Goal: Use online tool/utility: Utilize a website feature to perform a specific function

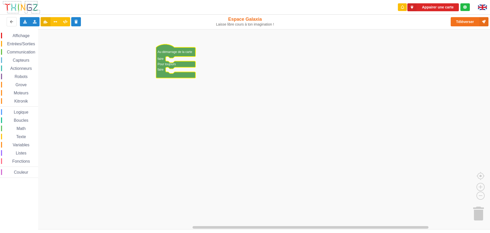
click at [29, 52] on span "Communication" at bounding box center [21, 52] width 30 height 4
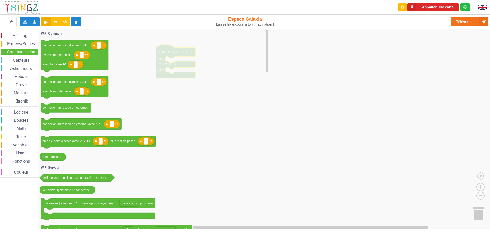
click at [134, 78] on icon "Espace de travail de Blocky" at bounding box center [154, 129] width 232 height 200
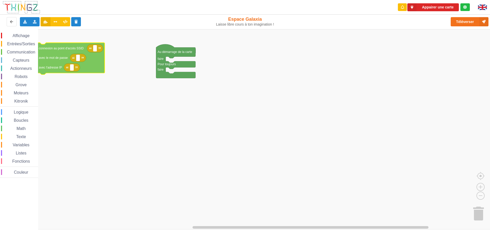
click at [65, 47] on div "Affichage Entrées/Sorties Communication Capteurs Actionneurs Robots Grove Moteu…" at bounding box center [247, 129] width 494 height 200
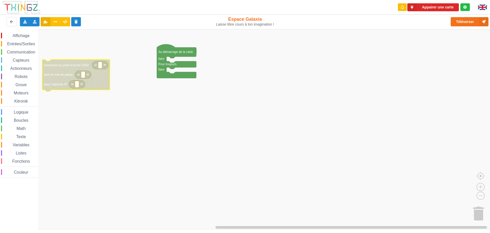
click at [26, 35] on span "Affichage" at bounding box center [21, 35] width 18 height 4
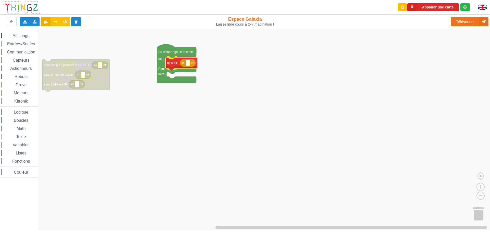
click at [175, 65] on div "Affichage Entrées/Sorties Communication Capteurs Actionneurs Robots Grove Moteu…" at bounding box center [247, 129] width 494 height 200
click at [189, 64] on rect "Espace de travail de Blocky" at bounding box center [189, 62] width 4 height 7
type input "bobo"
click at [142, 121] on rect "Espace de travail de Blocky" at bounding box center [247, 129] width 494 height 200
click at [21, 114] on span "Logique" at bounding box center [21, 112] width 16 height 4
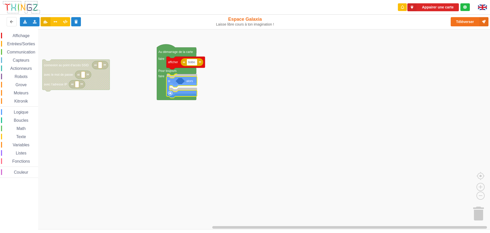
click at [175, 80] on div "Affichage Entrées/Sorties Communication Capteurs Actionneurs Robots Grove Moteu…" at bounding box center [247, 129] width 494 height 200
click at [171, 93] on icon "Espace de travail de Blocky" at bounding box center [182, 84] width 31 height 21
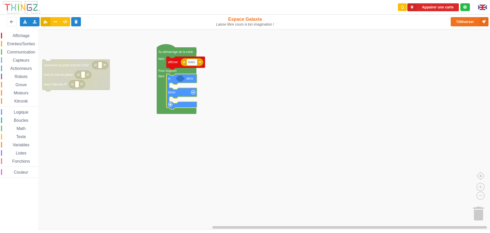
click at [25, 60] on span "Capteurs" at bounding box center [21, 60] width 18 height 4
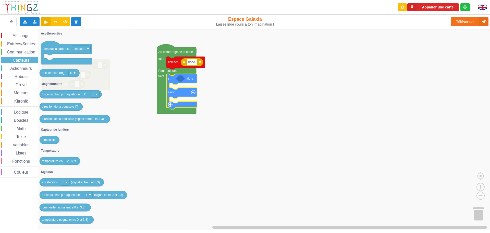
click at [18, 44] on span "Entrées/Sorties" at bounding box center [20, 44] width 29 height 4
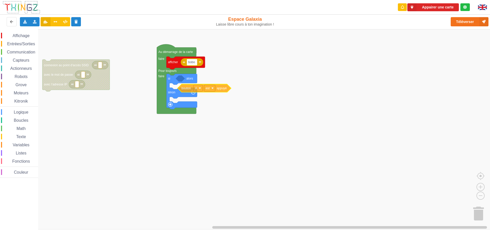
click at [184, 85] on div "Affichage Entrées/Sorties Communication Capteurs Actionneurs Robots Grove Moteu…" at bounding box center [247, 129] width 494 height 200
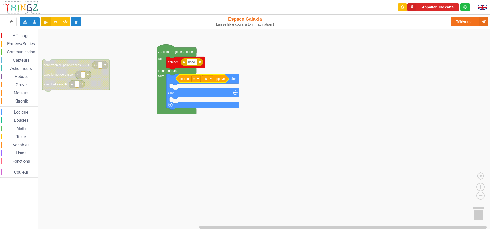
click at [19, 37] on span "Affichage" at bounding box center [21, 35] width 18 height 4
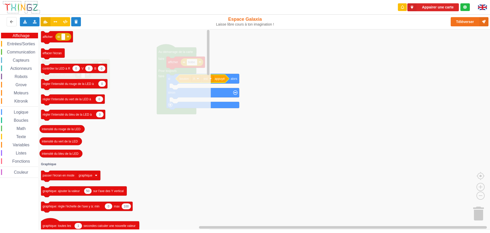
click at [20, 42] on span "Entrées/Sorties" at bounding box center [20, 44] width 29 height 4
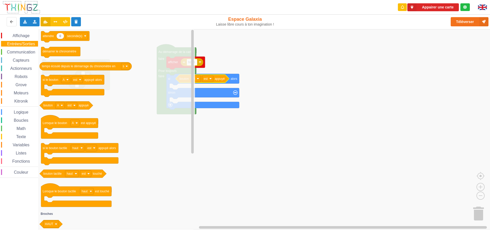
click at [14, 68] on span "Actionneurs" at bounding box center [20, 68] width 23 height 4
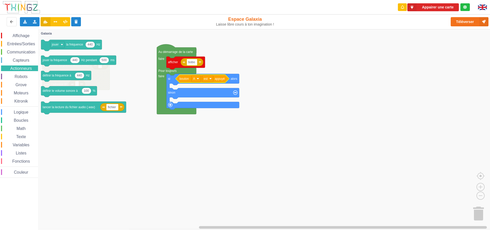
click at [17, 44] on span "Entrées/Sorties" at bounding box center [20, 44] width 29 height 4
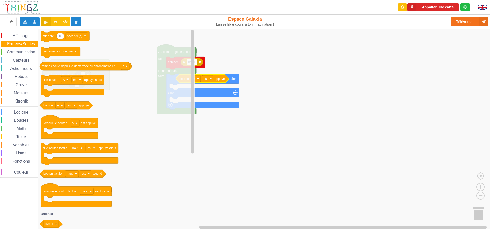
click at [20, 68] on span "Actionneurs" at bounding box center [20, 68] width 23 height 4
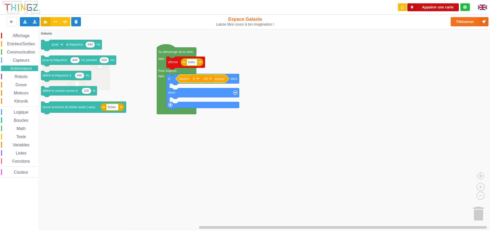
click at [244, 7] on button "Appairer une carte" at bounding box center [434, 7] width 52 height 8
click at [21, 35] on span "Affichage" at bounding box center [21, 35] width 18 height 4
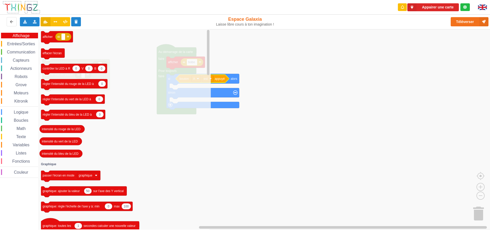
click at [22, 45] on span "Entrées/Sorties" at bounding box center [20, 44] width 29 height 4
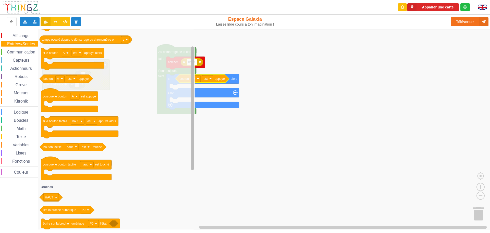
click at [174, 37] on div "Affichage Entrées/Sorties Communication Capteurs Actionneurs Robots Grove Moteu…" at bounding box center [247, 129] width 494 height 200
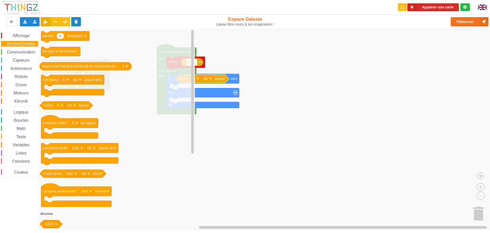
click at [16, 52] on span "Communication" at bounding box center [21, 52] width 30 height 4
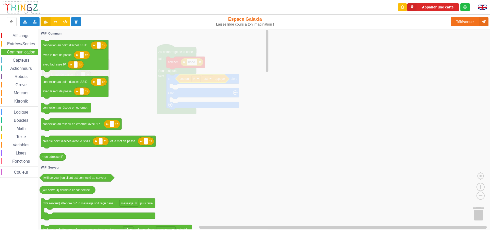
click at [18, 60] on span "Capteurs" at bounding box center [21, 60] width 18 height 4
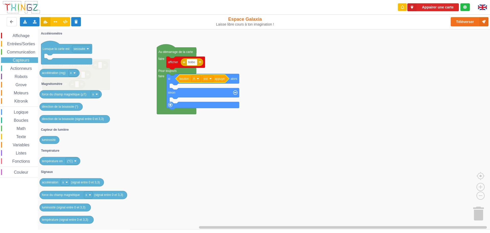
click at [20, 68] on span "Actionneurs" at bounding box center [20, 68] width 23 height 4
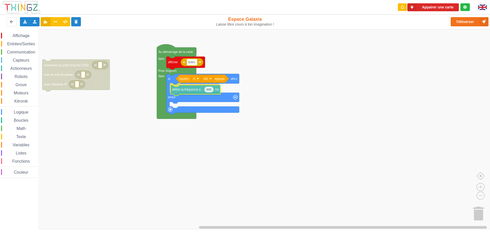
click at [178, 89] on div "Affichage Entrées/Sorties Communication Capteurs Actionneurs Robots Grove Moteu…" at bounding box center [247, 129] width 494 height 200
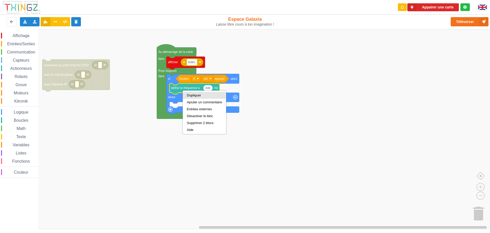
click at [190, 94] on div "Dupliquer" at bounding box center [204, 95] width 35 height 4
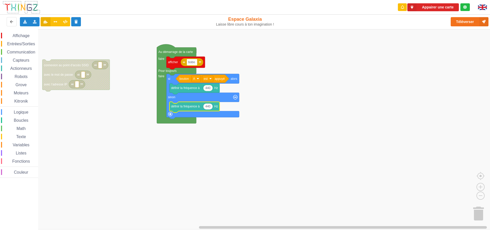
click at [208, 106] on text "440" at bounding box center [208, 106] width 5 height 4
type input "2"
click at [238, 171] on rect "Espace de travail de Blocky" at bounding box center [247, 129] width 494 height 200
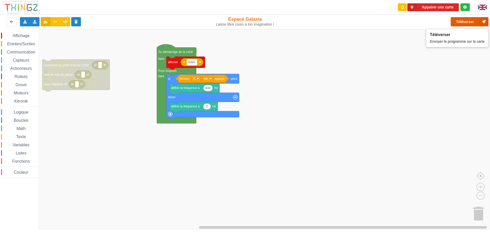
click at [244, 20] on button "Téléverser" at bounding box center [470, 21] width 38 height 9
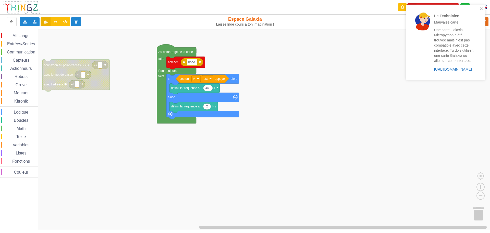
click at [244, 71] on link "https://play.thingz.co/galaxia-micropython" at bounding box center [453, 69] width 38 height 4
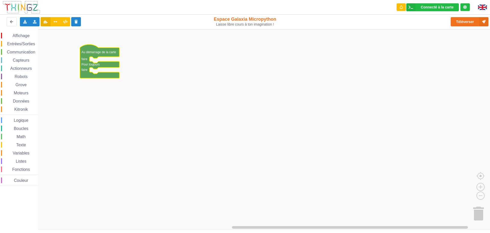
click at [21, 68] on span "Actionneurs" at bounding box center [20, 68] width 23 height 4
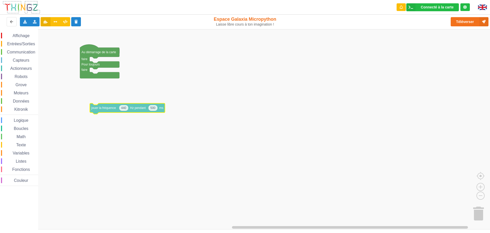
click at [99, 108] on div "Affichage Entrées/Sorties Communication Capteurs Actionneurs Robots Grove Moteu…" at bounding box center [247, 129] width 494 height 200
click at [21, 121] on span "Logique" at bounding box center [21, 120] width 16 height 4
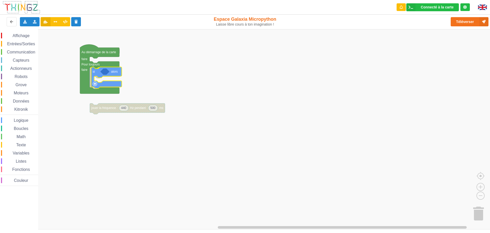
click at [98, 73] on div "Affichage Entrées/Sorties Communication Capteurs Actionneurs Robots Grove Moteu…" at bounding box center [247, 129] width 494 height 200
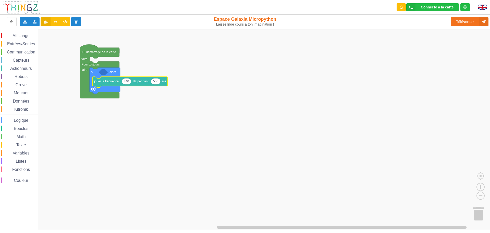
click at [20, 61] on span "Capteurs" at bounding box center [21, 60] width 18 height 4
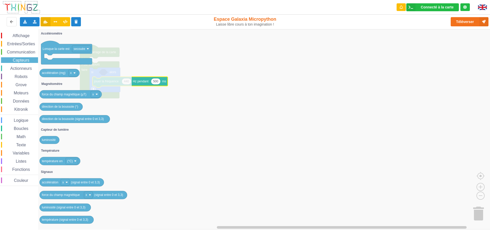
click at [22, 40] on div "Affichage Entrées/Sorties Communication Capteurs Actionneurs Robots Grove Moteu…" at bounding box center [19, 109] width 38 height 153
click at [22, 45] on span "Entrées/Sorties" at bounding box center [20, 44] width 29 height 4
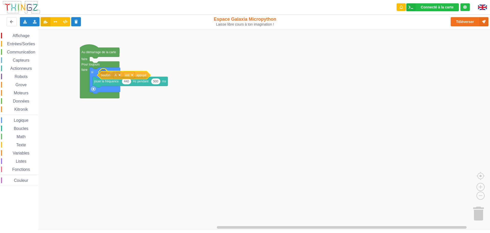
click at [106, 74] on div "Affichage Entrées/Sorties Communication Capteurs Actionneurs Robots Grove Moteu…" at bounding box center [247, 129] width 494 height 200
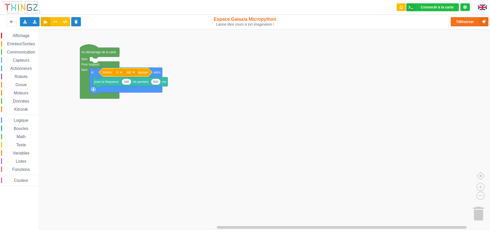
click at [20, 34] on span "Affichage" at bounding box center [21, 35] width 18 height 4
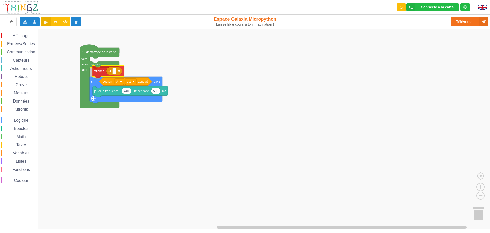
click at [96, 62] on div "Affichage Entrées/Sorties Communication Capteurs Actionneurs Robots Grove Moteu…" at bounding box center [247, 129] width 494 height 200
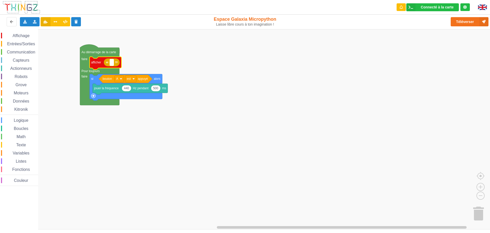
click at [113, 63] on rect "Espace de travail de Blocky" at bounding box center [112, 62] width 4 height 7
type input "bobobobo"
click at [259, 95] on rect "Espace de travail de Blocky" at bounding box center [247, 129] width 494 height 200
click at [463, 22] on button "Téléverser" at bounding box center [470, 21] width 38 height 9
click at [433, 6] on div "Connecté à la carte" at bounding box center [437, 7] width 33 height 4
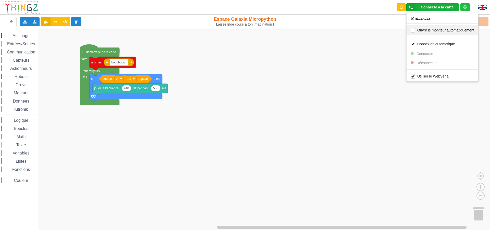
click at [421, 29] on label "Ouvrir le moniteur automatiquement" at bounding box center [443, 30] width 64 height 4
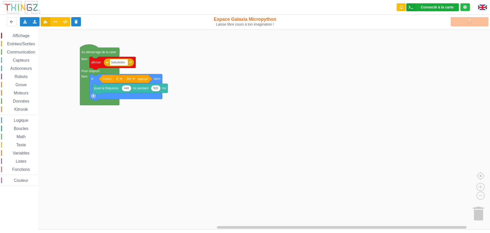
click at [410, 9] on icon at bounding box center [411, 7] width 9 height 8
click at [410, 8] on icon at bounding box center [411, 7] width 9 height 8
click at [401, 58] on rect "Espace de travail de Blocky" at bounding box center [247, 129] width 494 height 200
click at [465, 23] on div "Téléverser" at bounding box center [392, 22] width 201 height 16
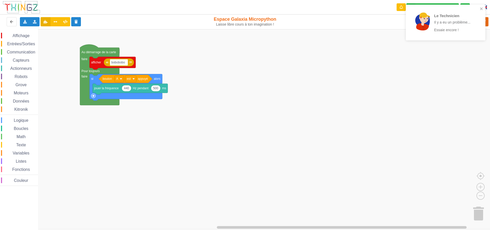
click at [433, 83] on rect "Espace de travail de Blocky" at bounding box center [247, 129] width 494 height 200
click at [481, 9] on icon "close" at bounding box center [481, 8] width 3 height 3
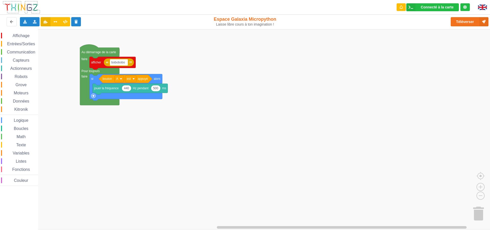
click at [461, 95] on rect "Espace de travail de Blocky" at bounding box center [247, 129] width 494 height 200
click at [434, 7] on div "Connecté à la carte" at bounding box center [437, 7] width 33 height 4
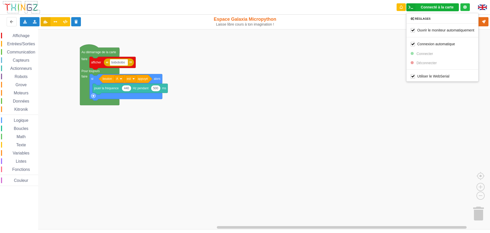
click at [426, 18] on div "Réglages" at bounding box center [443, 19] width 72 height 4
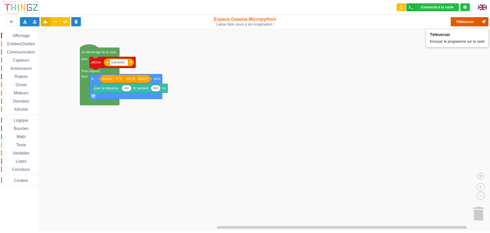
click at [458, 21] on button "Téléverser" at bounding box center [470, 21] width 38 height 9
click at [472, 21] on div "Téléverser" at bounding box center [392, 22] width 201 height 16
click at [434, 7] on div "Connecté à la carte" at bounding box center [437, 7] width 33 height 4
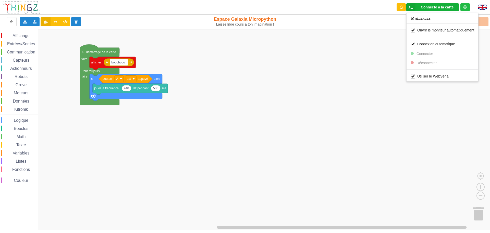
click at [318, 84] on rect "Espace de travail de Blocky" at bounding box center [247, 129] width 494 height 200
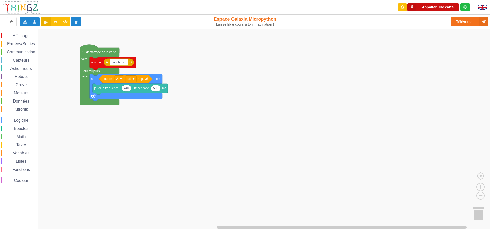
click at [432, 8] on button "Appairer une carte" at bounding box center [434, 7] width 52 height 8
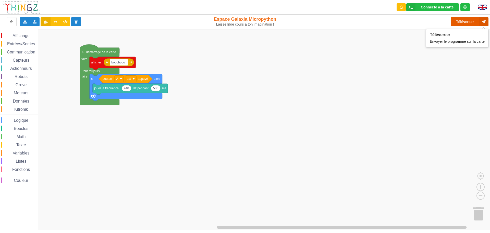
click at [467, 22] on button "Téléverser" at bounding box center [470, 21] width 38 height 9
click at [17, 180] on span "Couleur" at bounding box center [21, 180] width 16 height 4
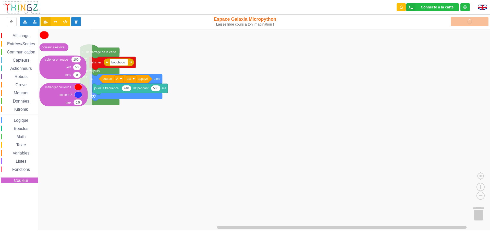
click at [23, 45] on span "Entrées/Sorties" at bounding box center [20, 44] width 29 height 4
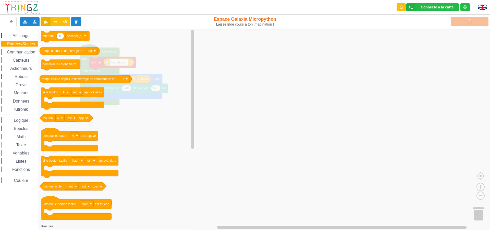
click at [28, 51] on span "Communication" at bounding box center [21, 52] width 30 height 4
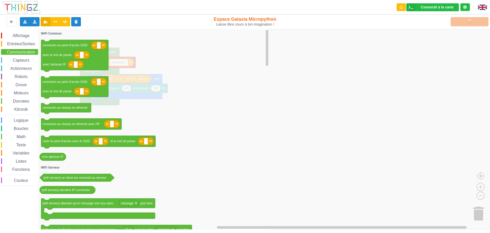
click at [27, 59] on span "Capteurs" at bounding box center [21, 60] width 18 height 4
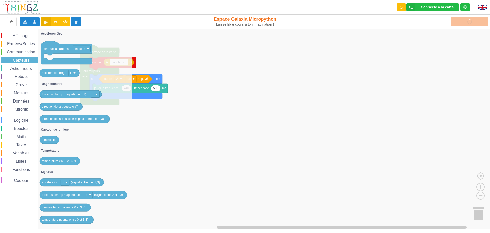
click at [19, 67] on span "Actionneurs" at bounding box center [20, 68] width 23 height 4
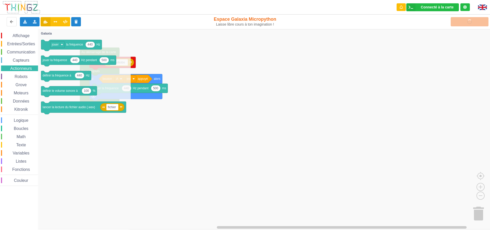
click at [21, 76] on span "Robots" at bounding box center [21, 76] width 15 height 4
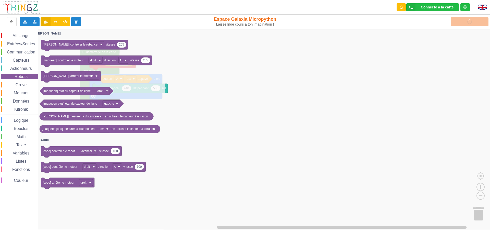
click at [20, 85] on span "Grove" at bounding box center [21, 84] width 13 height 4
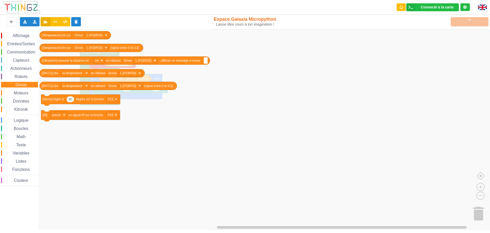
click at [18, 93] on span "Moteurs" at bounding box center [21, 93] width 16 height 4
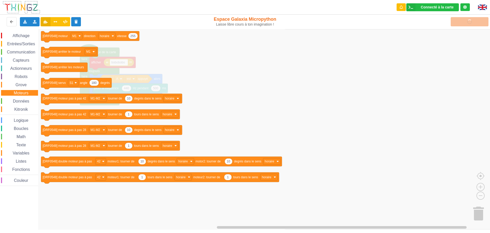
click at [19, 101] on span "Données" at bounding box center [21, 101] width 18 height 4
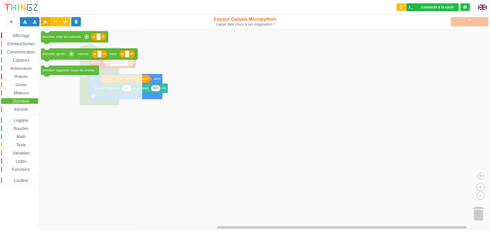
click at [20, 108] on span "Kitronik" at bounding box center [21, 109] width 15 height 4
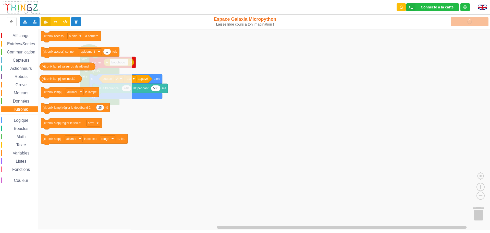
click at [280, 116] on rect "Espace de travail de Blocky" at bounding box center [247, 129] width 494 height 200
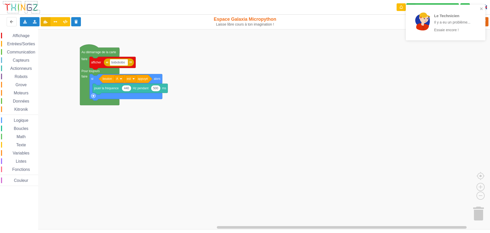
click at [285, 112] on rect "Espace de travail de Blocky" at bounding box center [247, 129] width 494 height 200
